Goal: Information Seeking & Learning: Find specific fact

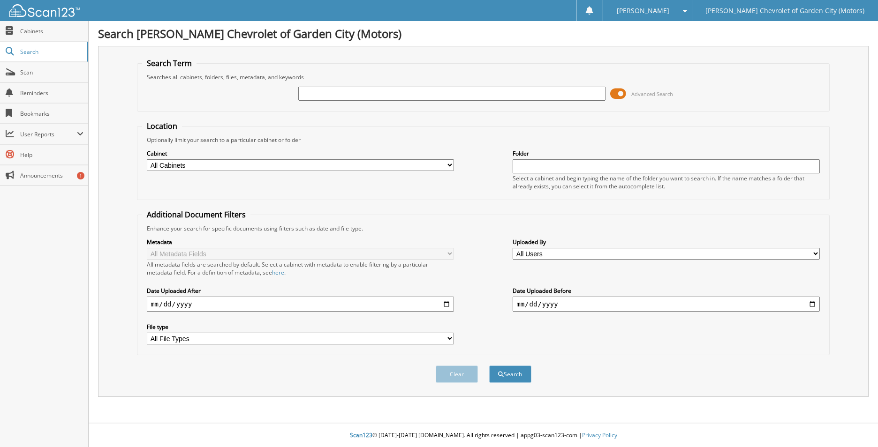
click at [321, 95] on input "text" at bounding box center [451, 94] width 307 height 14
type input "3"
type input "13844"
click at [489, 366] on button "Search" at bounding box center [510, 374] width 42 height 17
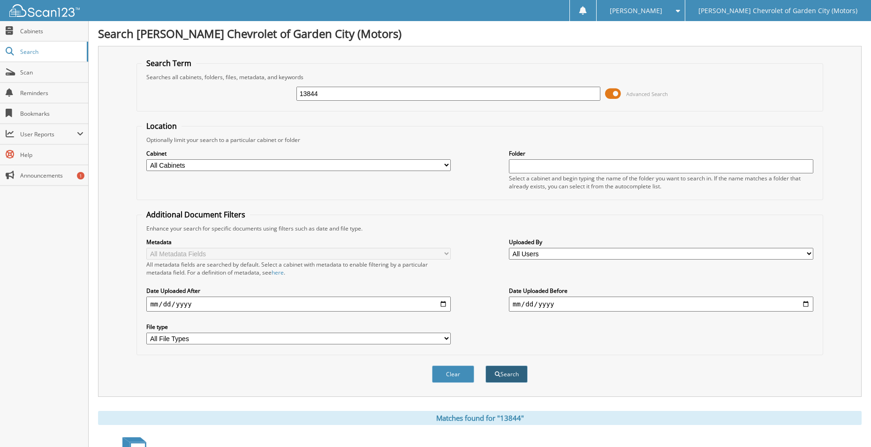
click at [508, 374] on button "Search" at bounding box center [506, 374] width 42 height 17
drag, startPoint x: 0, startPoint y: 0, endPoint x: 35, endPoint y: 48, distance: 59.4
click at [35, 48] on span "Search" at bounding box center [51, 52] width 62 height 8
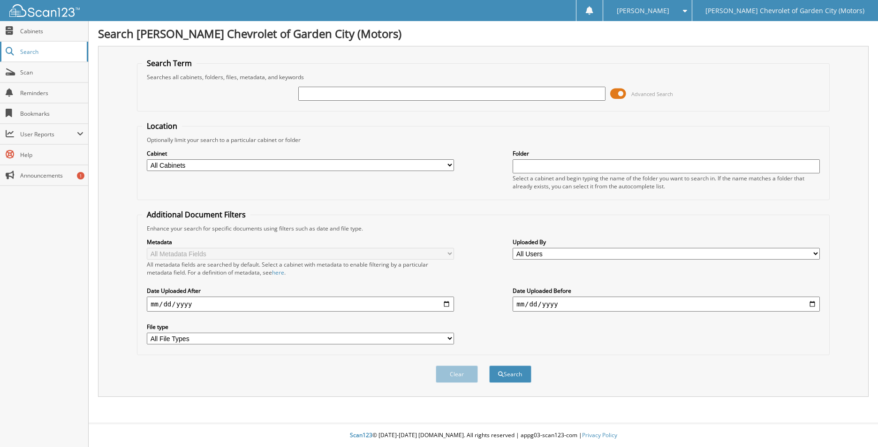
click at [33, 53] on span "Search" at bounding box center [51, 52] width 62 height 8
click at [335, 94] on input "text" at bounding box center [451, 94] width 307 height 14
click at [476, 99] on input "13844" at bounding box center [451, 94] width 307 height 14
type input "13844"
click at [489, 366] on button "Search" at bounding box center [510, 374] width 42 height 17
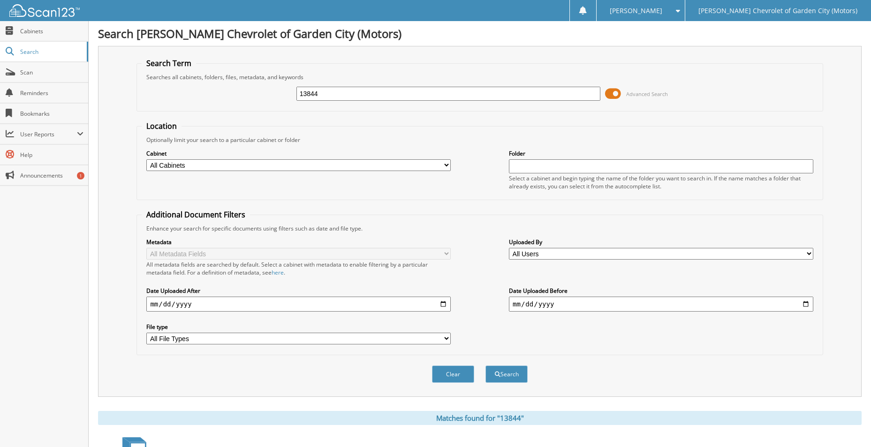
drag, startPoint x: 331, startPoint y: 95, endPoint x: 259, endPoint y: 95, distance: 71.3
click at [259, 95] on div "13844 Advanced Search" at bounding box center [480, 93] width 676 height 25
type input "smith"
click at [485, 366] on button "Search" at bounding box center [506, 374] width 42 height 17
click at [512, 377] on button "Search" at bounding box center [506, 374] width 42 height 17
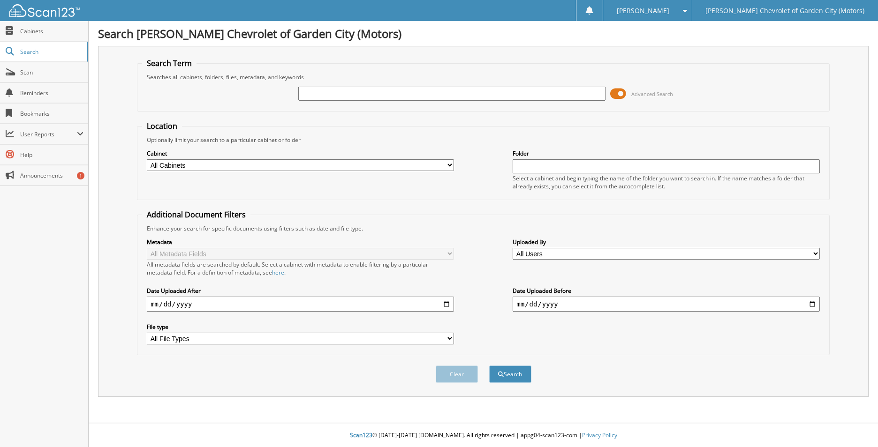
click at [321, 94] on input "text" at bounding box center [451, 94] width 307 height 14
type input "15473"
click at [489, 366] on button "Search" at bounding box center [510, 374] width 42 height 17
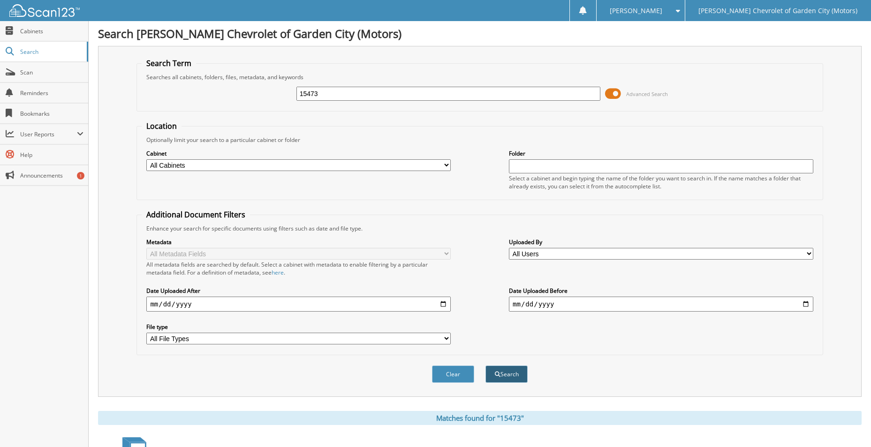
click at [499, 375] on span "submit" at bounding box center [498, 375] width 6 height 6
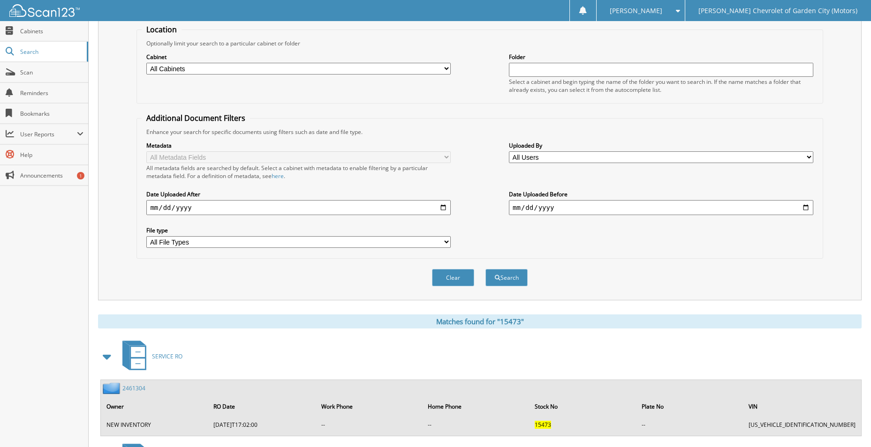
scroll to position [180, 0]
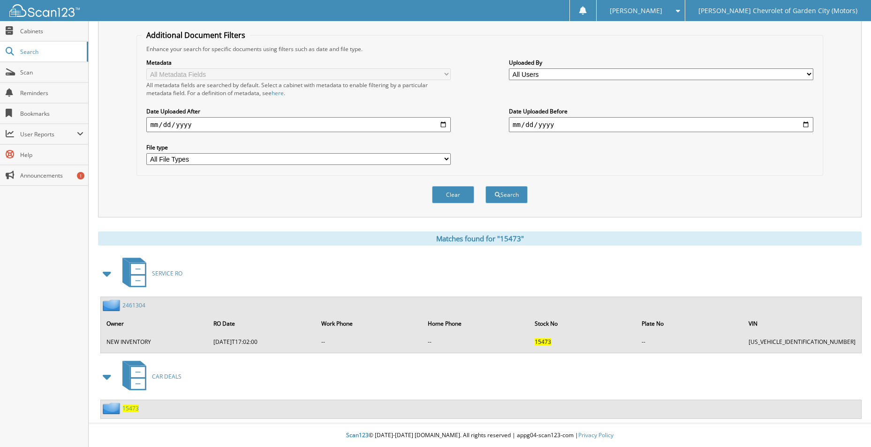
click at [162, 377] on span "CAR DEALS" at bounding box center [167, 377] width 30 height 8
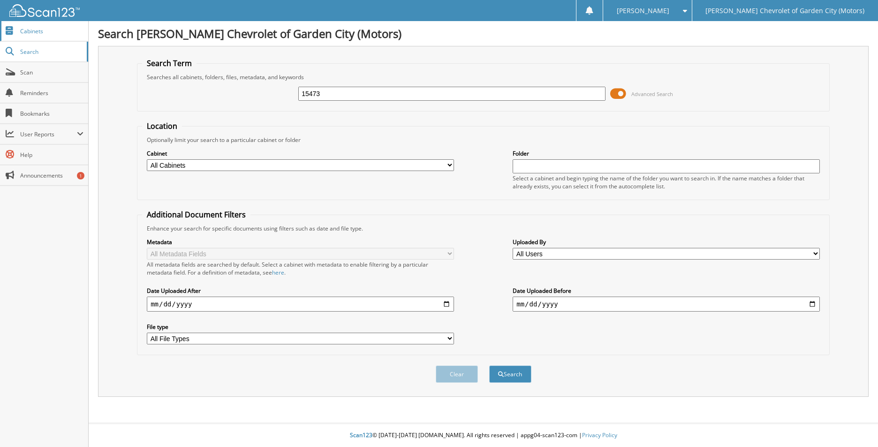
click at [35, 32] on span "Cabinets" at bounding box center [51, 31] width 63 height 8
click at [357, 95] on input "text" at bounding box center [451, 94] width 307 height 14
type input "15473"
click at [489, 366] on button "Search" at bounding box center [510, 374] width 42 height 17
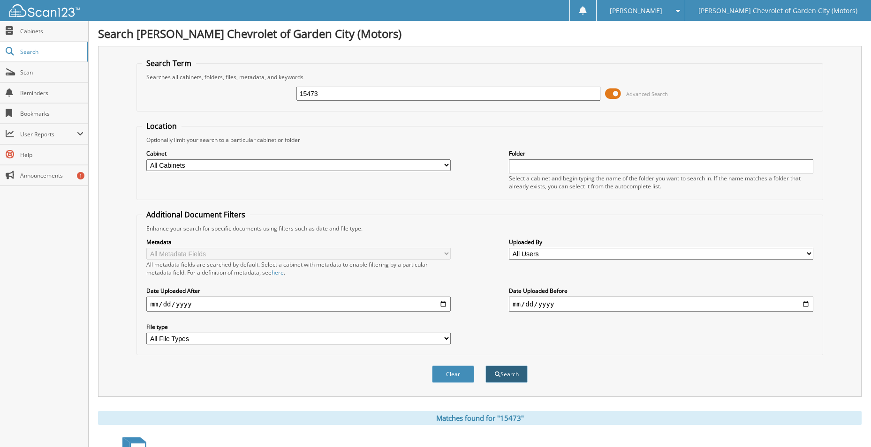
click at [500, 376] on button "Search" at bounding box center [506, 374] width 42 height 17
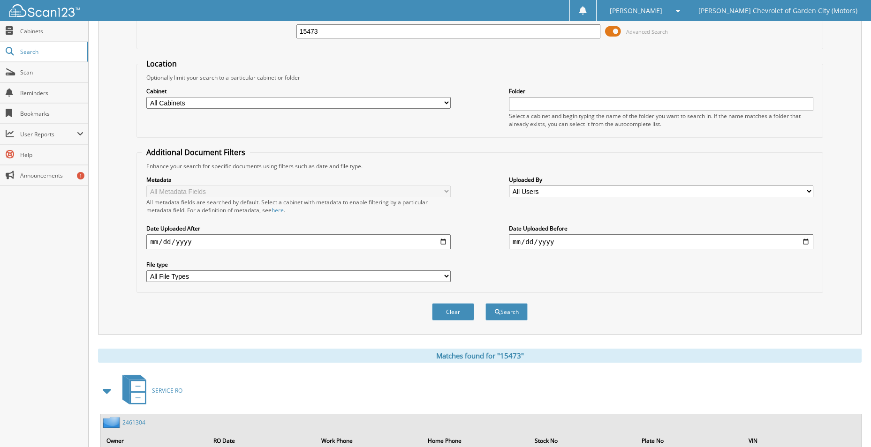
scroll to position [180, 0]
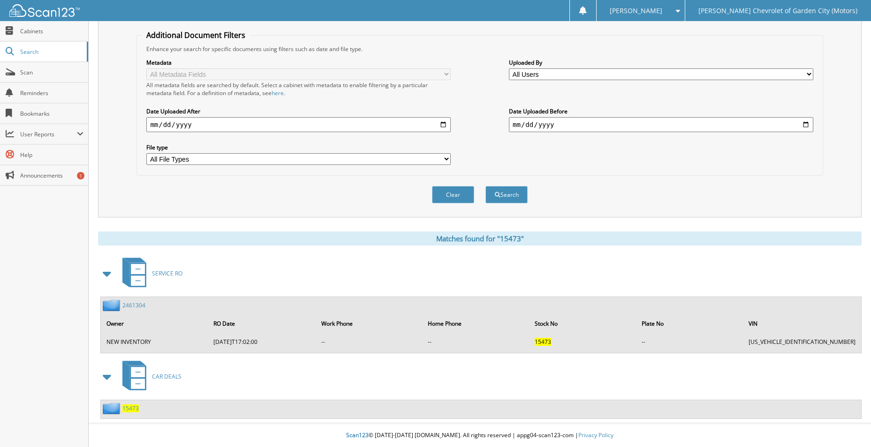
click at [132, 306] on link "2461304" at bounding box center [133, 306] width 23 height 8
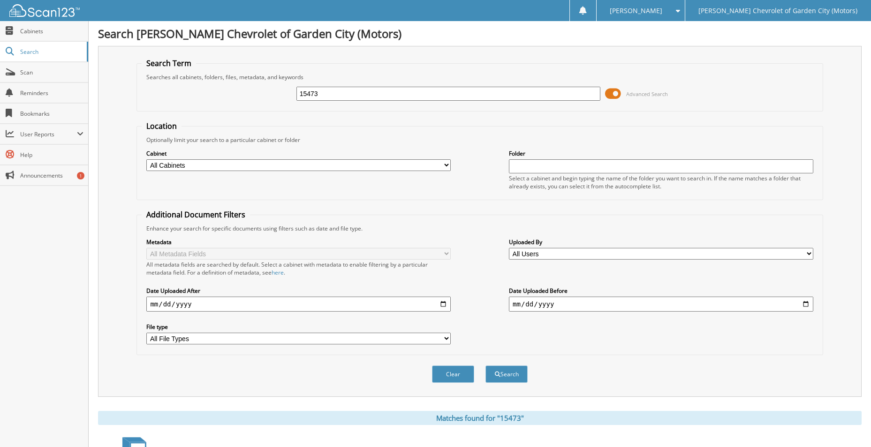
scroll to position [180, 0]
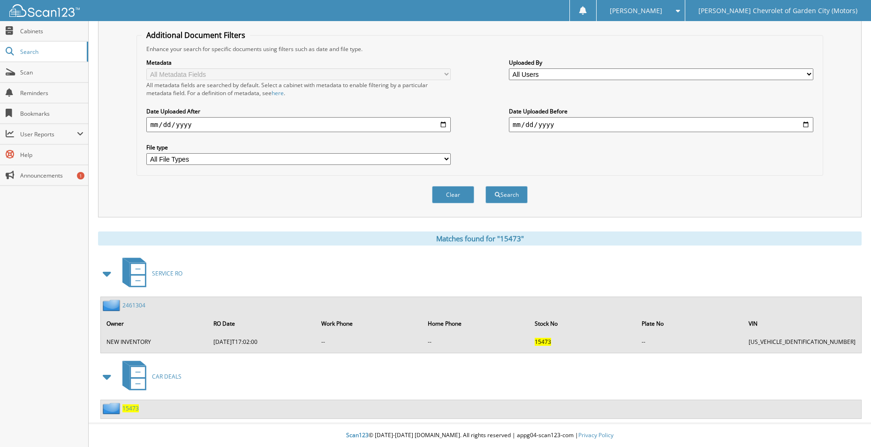
click at [159, 377] on span "CAR DEALS" at bounding box center [167, 377] width 30 height 8
